Goal: Transaction & Acquisition: Purchase product/service

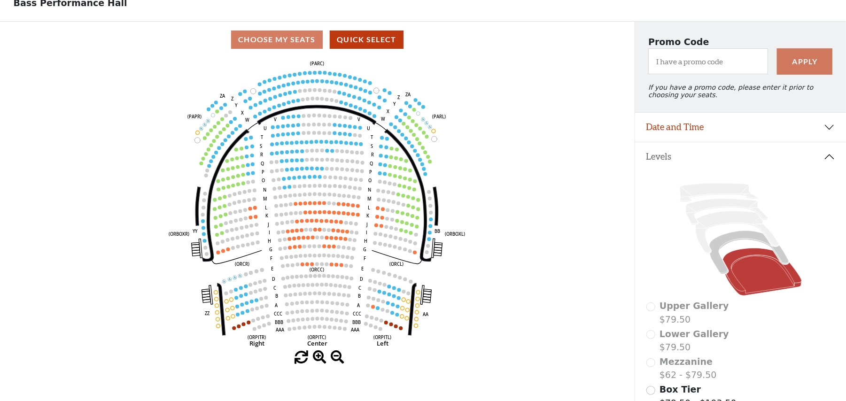
scroll to position [43, 0]
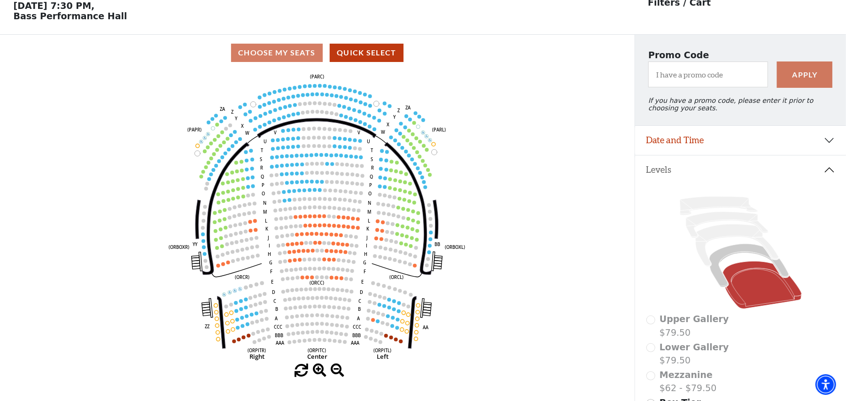
click at [425, 200] on icon "Left (ORPITL) Right (ORPITR) Center (ORPITC) ZZ AA YY BB ZA ZA (ORCL) (ORCR) (O…" at bounding box center [317, 217] width 571 height 293
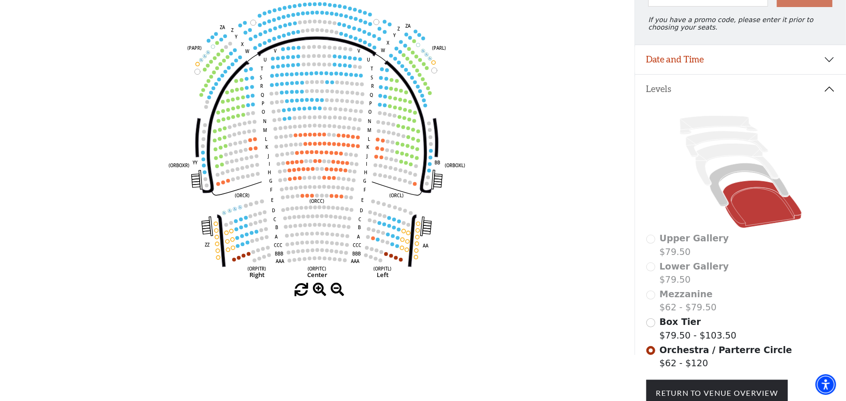
scroll to position [125, 0]
click at [335, 290] on span at bounding box center [338, 289] width 14 height 14
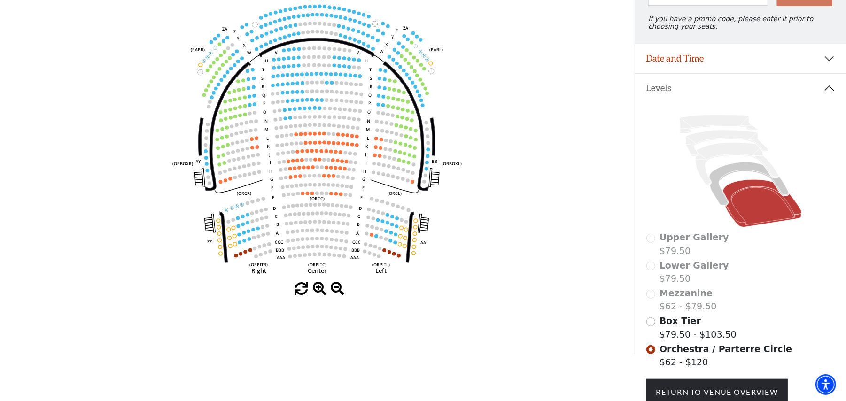
click at [315, 289] on span at bounding box center [320, 289] width 14 height 14
click at [314, 288] on span at bounding box center [320, 289] width 14 height 14
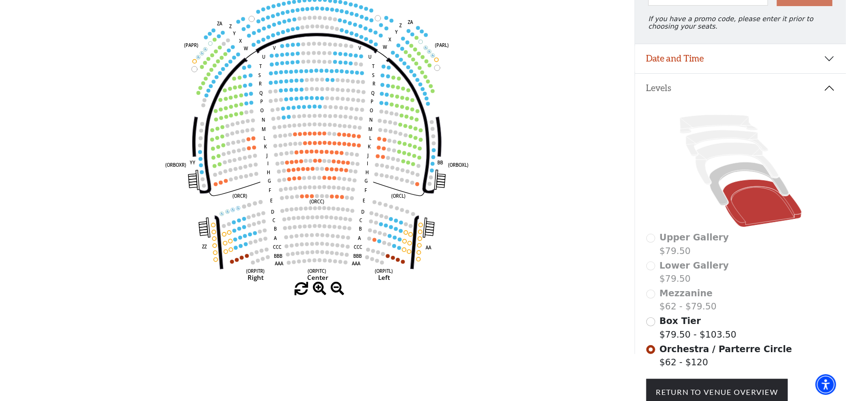
click at [314, 288] on span at bounding box center [320, 289] width 14 height 14
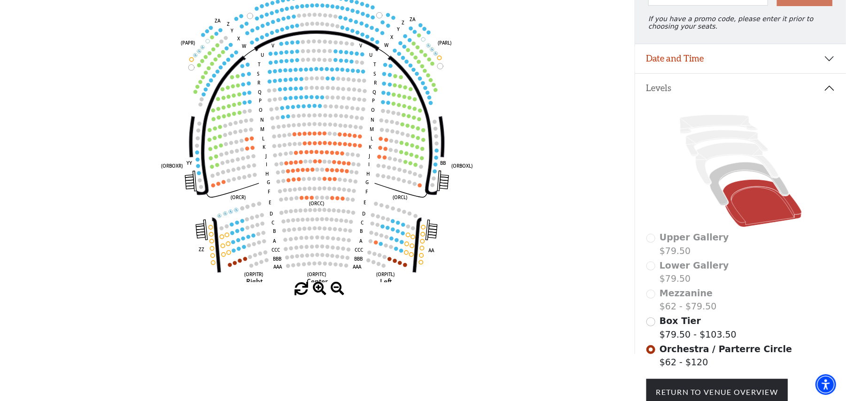
click at [314, 288] on span at bounding box center [320, 289] width 14 height 14
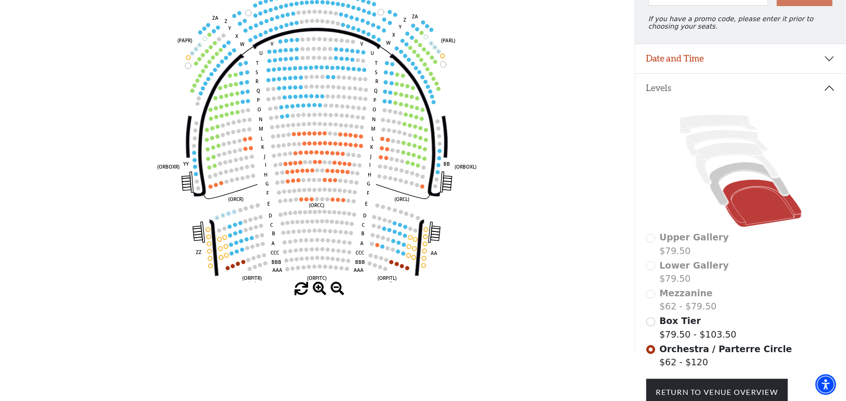
click at [314, 288] on span at bounding box center [320, 289] width 14 height 14
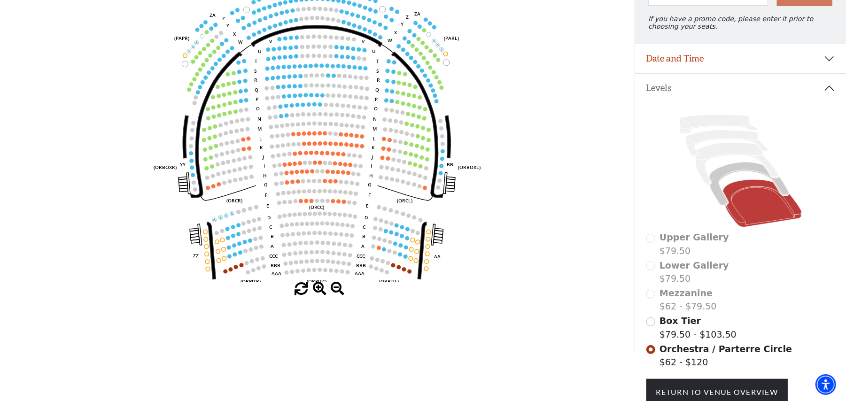
click at [313, 288] on span at bounding box center [320, 289] width 14 height 14
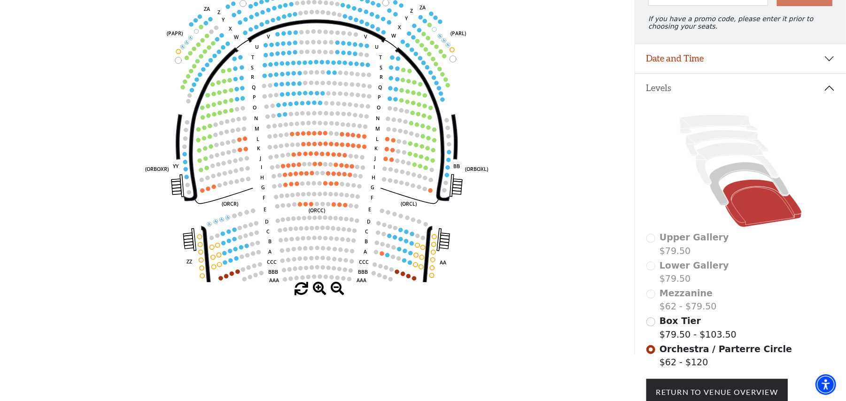
click at [313, 288] on span at bounding box center [320, 289] width 14 height 14
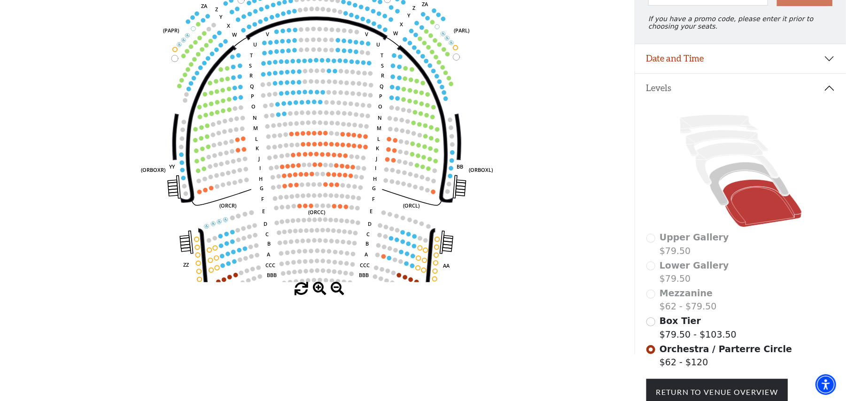
click at [313, 288] on span at bounding box center [320, 289] width 14 height 14
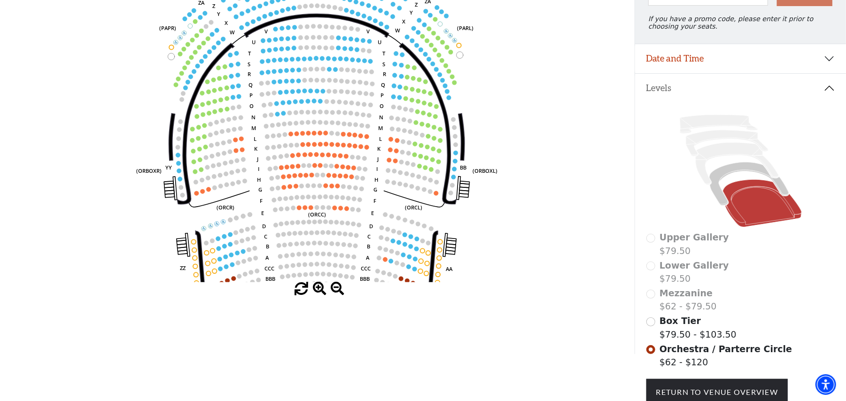
click at [313, 288] on span at bounding box center [320, 289] width 14 height 14
click at [314, 286] on span at bounding box center [320, 289] width 14 height 14
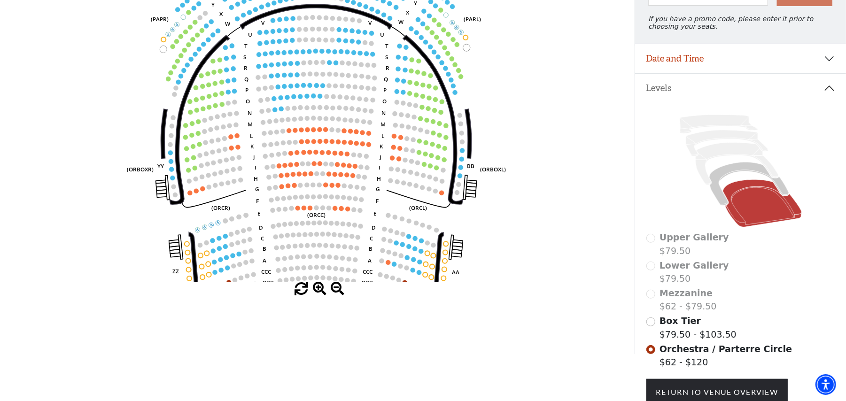
drag, startPoint x: 538, startPoint y: 93, endPoint x: 534, endPoint y: 88, distance: 6.0
click at [534, 88] on icon "Left (ORPITL) Right (ORPITR) Center (ORPITC) ZZ AA YY BB ZA ZA (ORCL) (ORCR) (O…" at bounding box center [317, 135] width 571 height 293
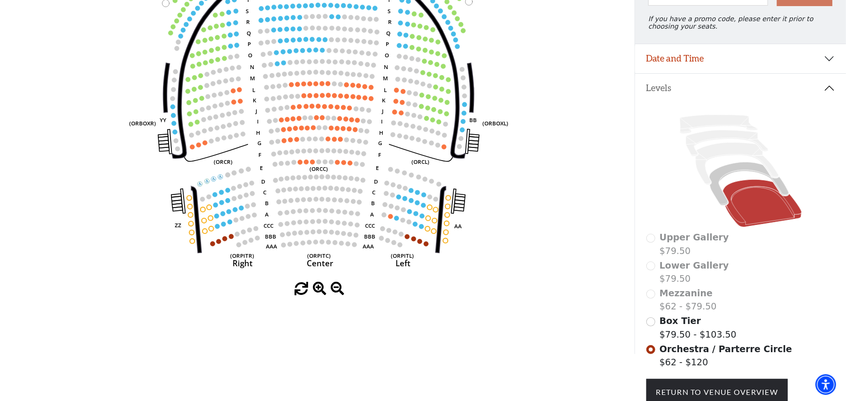
drag, startPoint x: 534, startPoint y: 168, endPoint x: 538, endPoint y: 122, distance: 45.7
click at [538, 122] on icon "Left (ORPITL) Right (ORPITR) Center (ORPITC) ZZ AA YY BB ZA ZA (ORCL) (ORCR) (O…" at bounding box center [317, 135] width 571 height 293
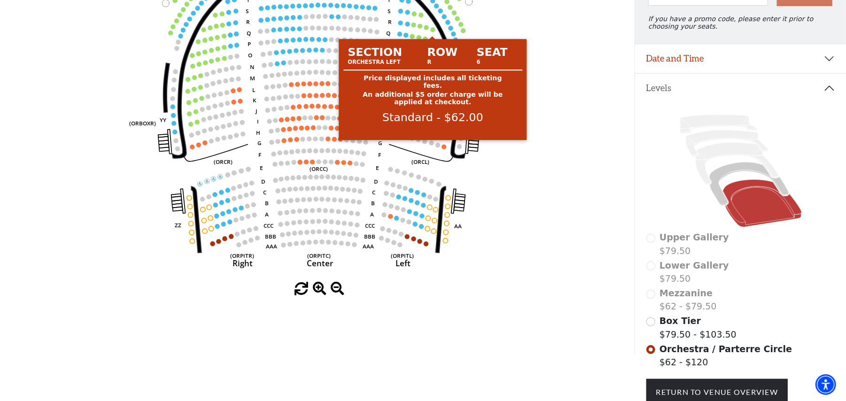
click at [434, 32] on circle at bounding box center [433, 29] width 5 height 5
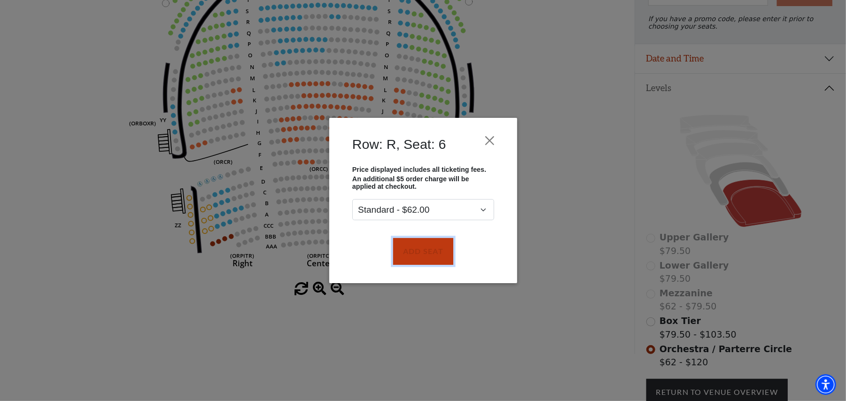
click at [425, 242] on button "Add Seat" at bounding box center [423, 251] width 60 height 26
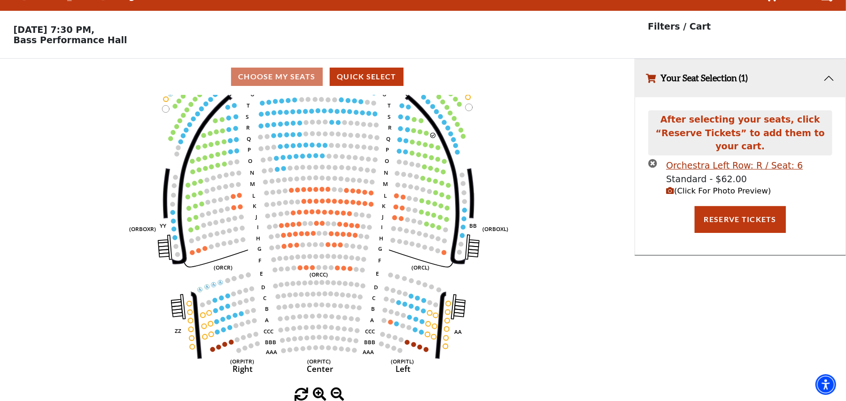
scroll to position [0, 0]
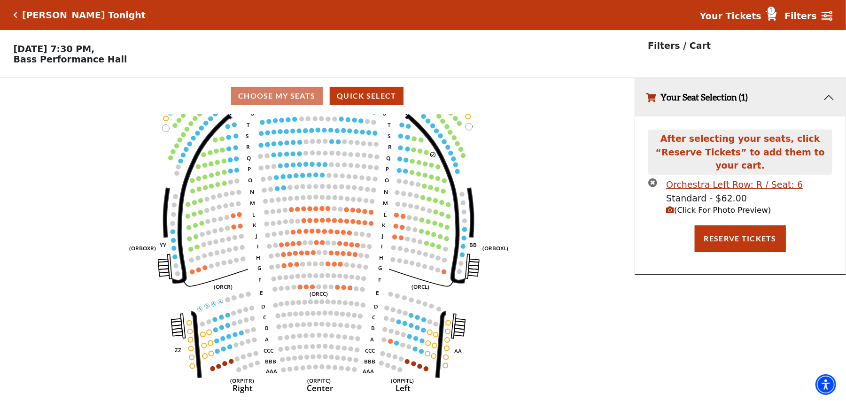
click at [425, 155] on circle at bounding box center [426, 152] width 5 height 5
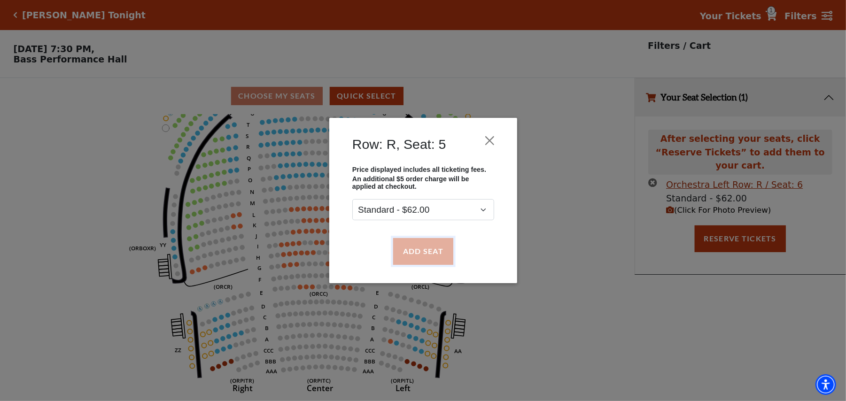
click at [426, 239] on button "Add Seat" at bounding box center [423, 251] width 60 height 26
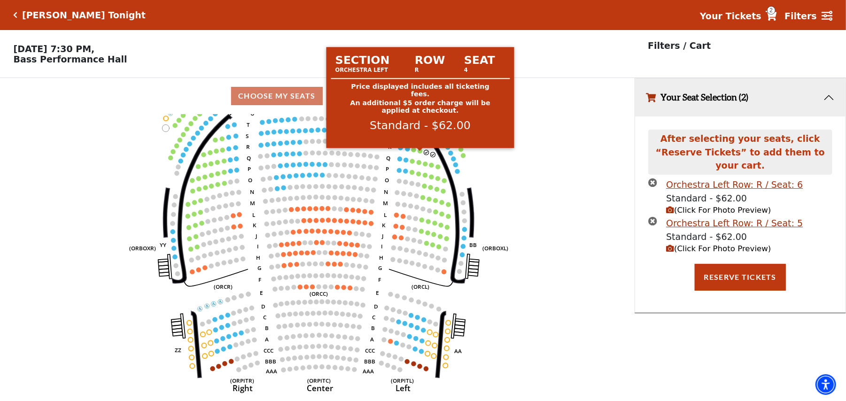
click at [418, 153] on circle at bounding box center [419, 150] width 5 height 5
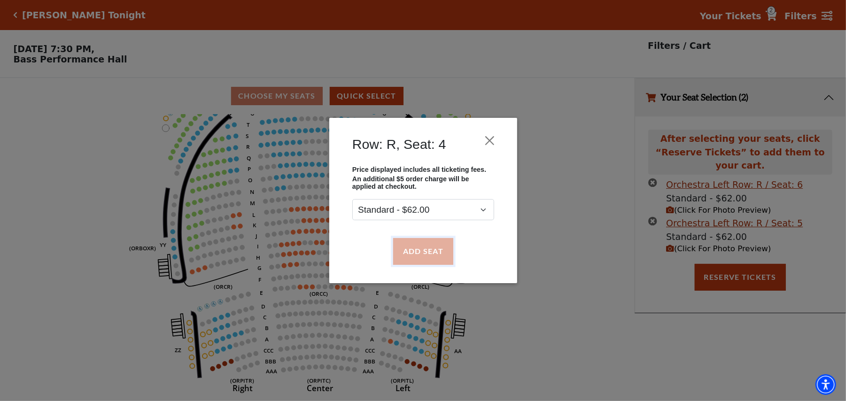
click at [417, 241] on button "Add Seat" at bounding box center [423, 251] width 60 height 26
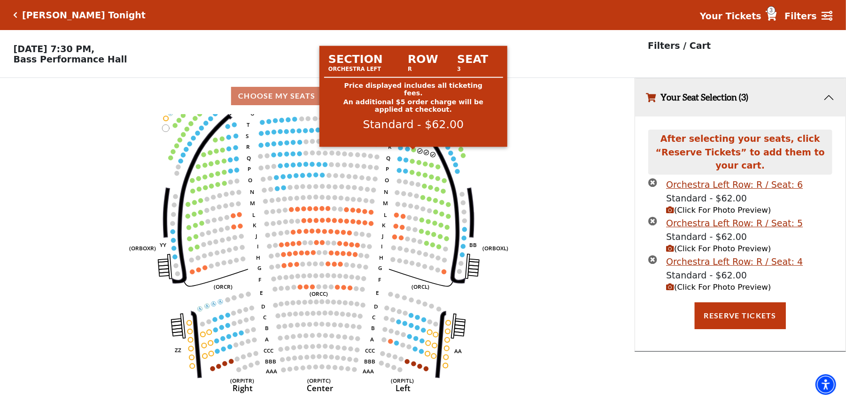
click at [413, 152] on circle at bounding box center [413, 149] width 5 height 5
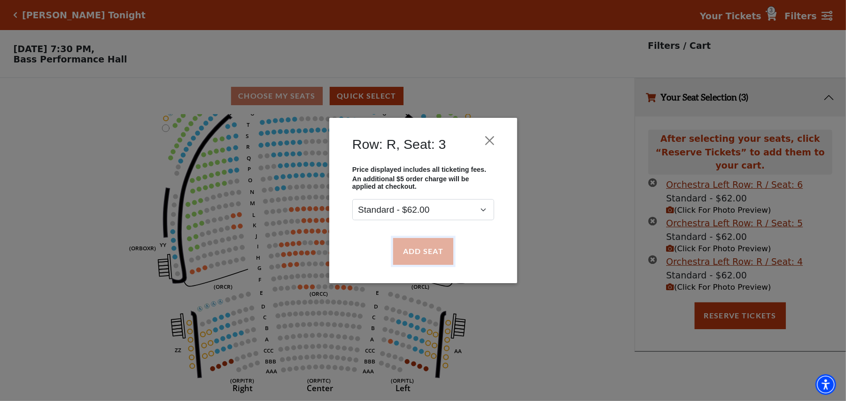
click at [424, 243] on button "Add Seat" at bounding box center [423, 251] width 60 height 26
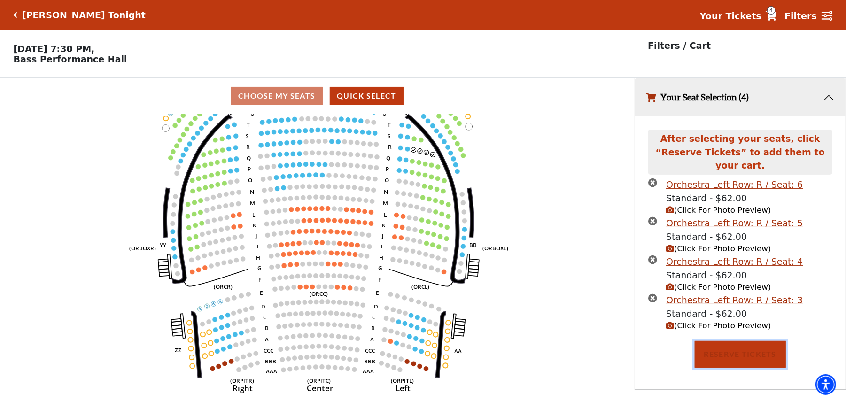
click at [750, 344] on button "Reserve Tickets" at bounding box center [740, 354] width 91 height 26
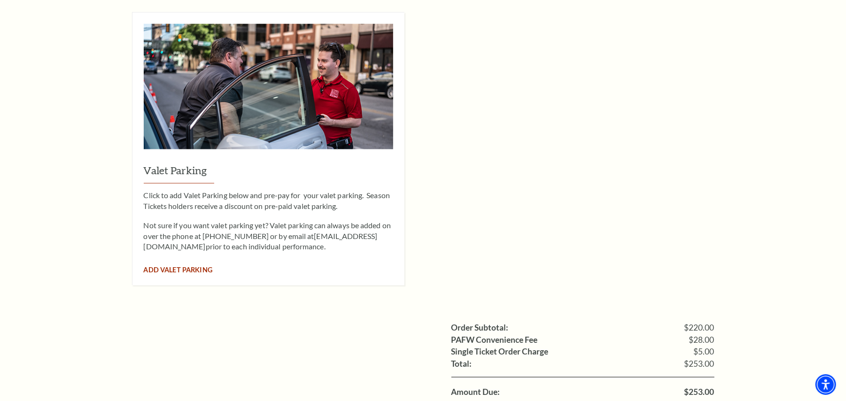
scroll to position [814, 0]
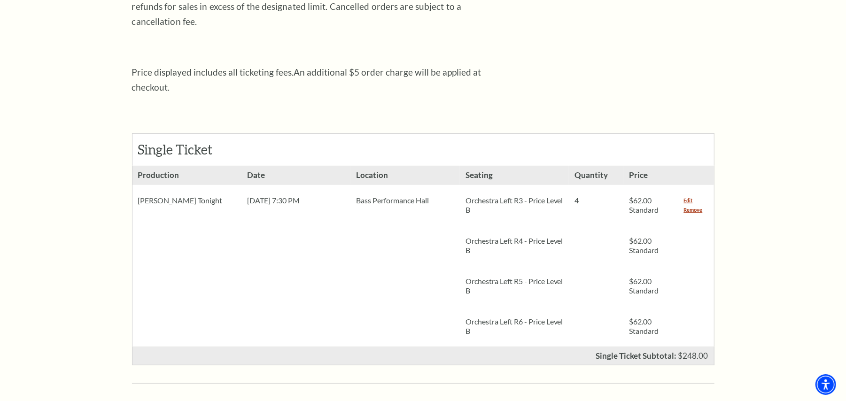
scroll to position [313, 0]
click at [687, 206] on link "Remove" at bounding box center [693, 210] width 19 height 9
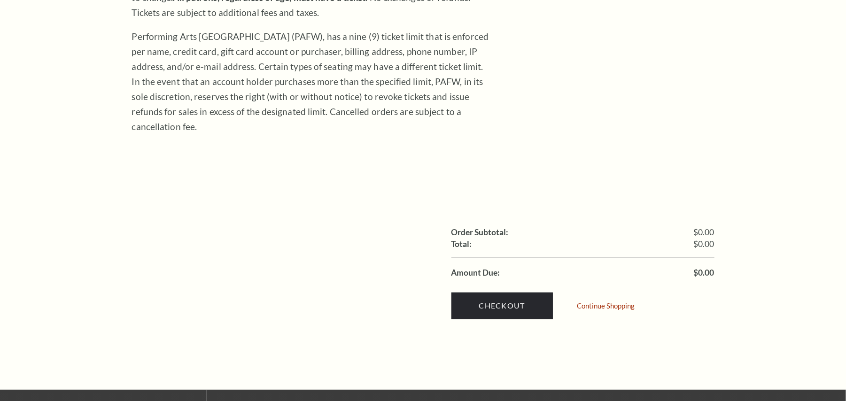
scroll to position [125, 0]
